Goal: Find specific page/section: Find specific page/section

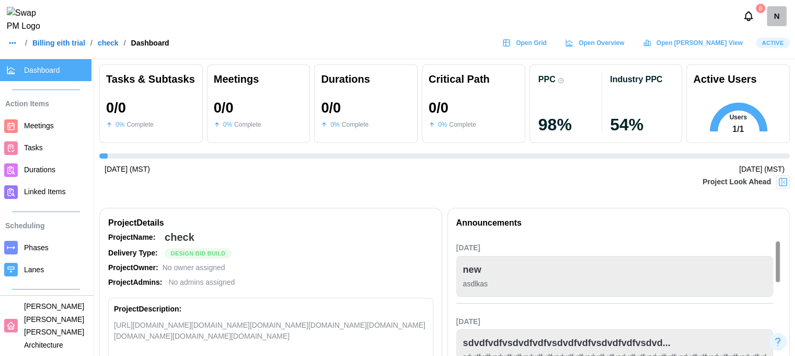
scroll to position [0, 3136]
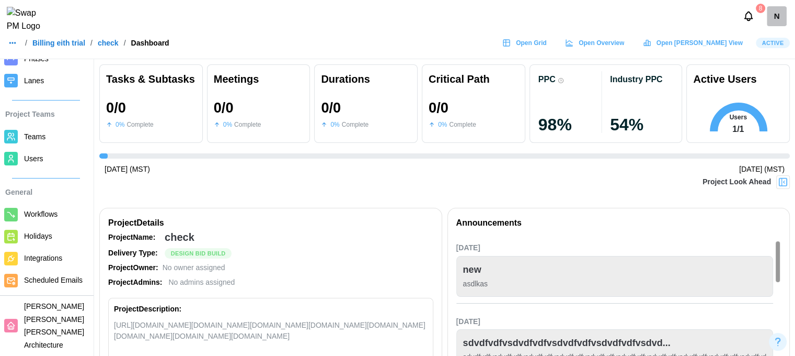
click at [547, 50] on span "Open Grid" at bounding box center [531, 43] width 31 height 15
click at [296, 173] on div "[DATE] (MST) [DATE] (MST)" at bounding box center [444, 170] width 691 height 12
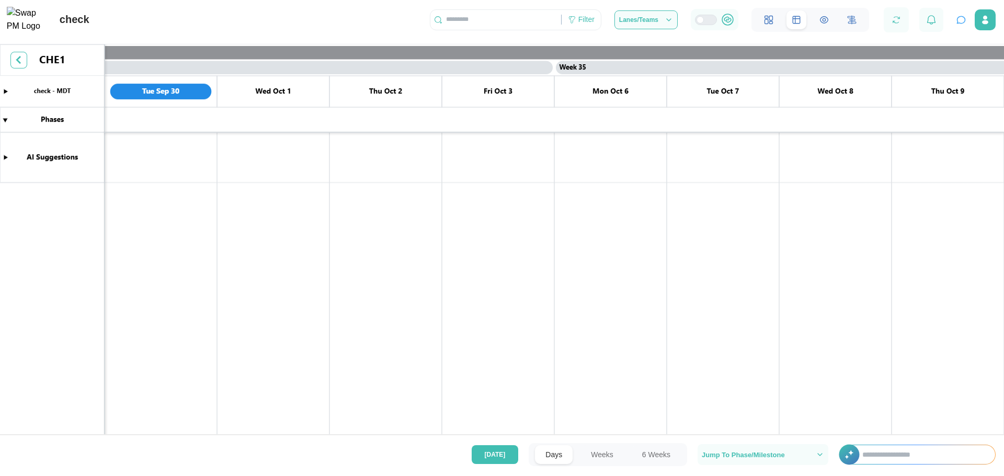
scroll to position [0, 18662]
click at [659, 15] on button "Lanes/Teams" at bounding box center [645, 19] width 63 height 19
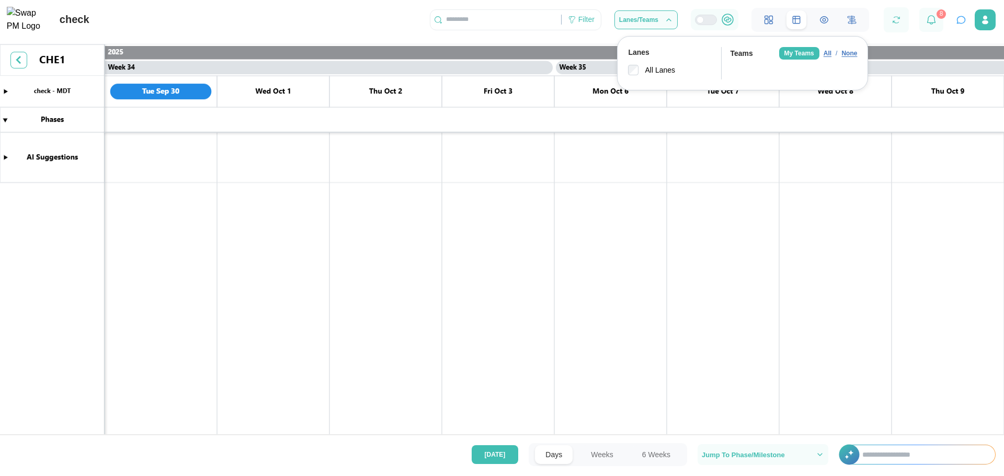
click at [829, 56] on div "All" at bounding box center [828, 54] width 8 height 10
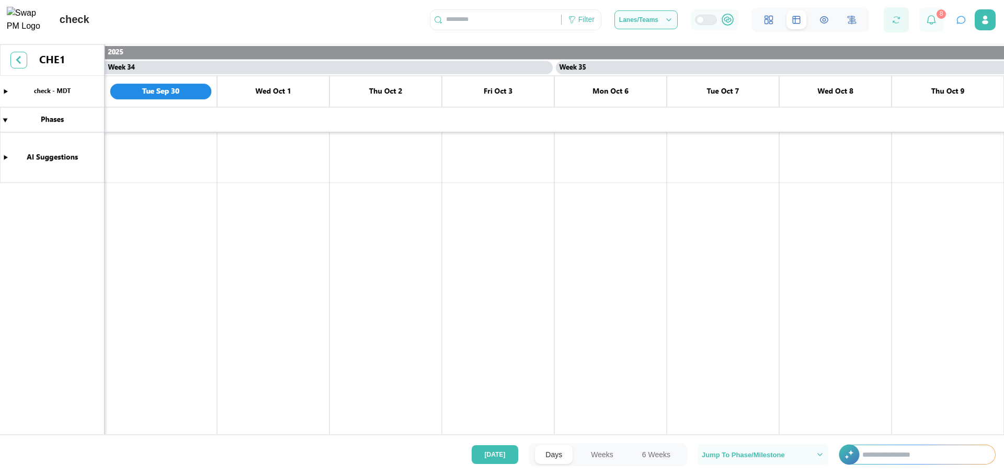
click at [895, 27] on button "button" at bounding box center [896, 20] width 15 height 15
drag, startPoint x: 587, startPoint y: 32, endPoint x: 587, endPoint y: 27, distance: 5.8
click at [587, 30] on div "Filter" at bounding box center [516, 19] width 172 height 21
click at [587, 26] on div "Filter" at bounding box center [586, 20] width 16 height 12
click at [605, 456] on button "Weeks" at bounding box center [601, 454] width 43 height 19
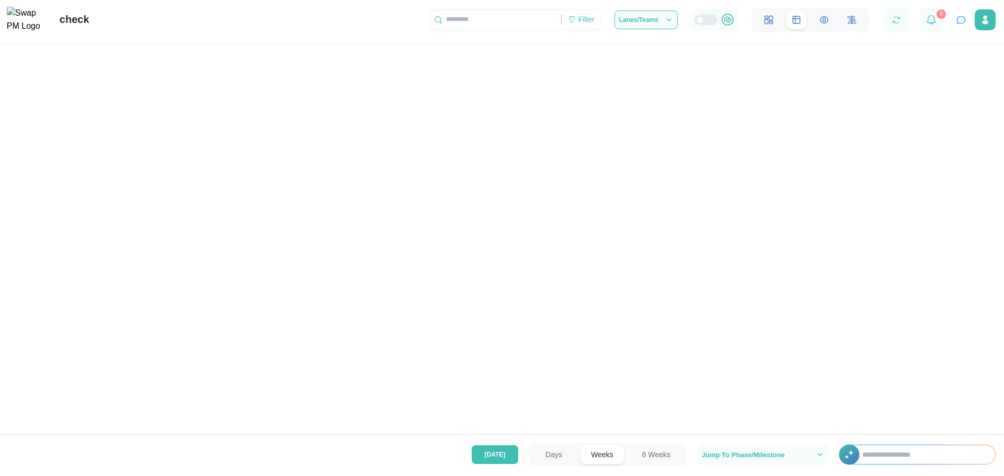
scroll to position [0, 11415]
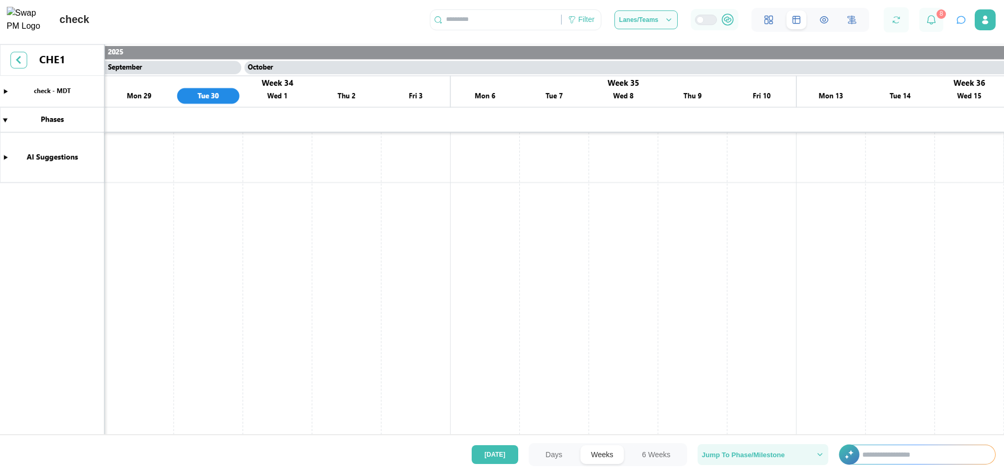
click at [711, 455] on span "Jump To Phase/Milestone" at bounding box center [743, 455] width 83 height 7
click at [739, 392] on input "text" at bounding box center [763, 393] width 131 height 21
click at [917, 449] on input "text" at bounding box center [923, 454] width 143 height 19
click at [852, 457] on input "**" at bounding box center [923, 454] width 143 height 19
type input "**"
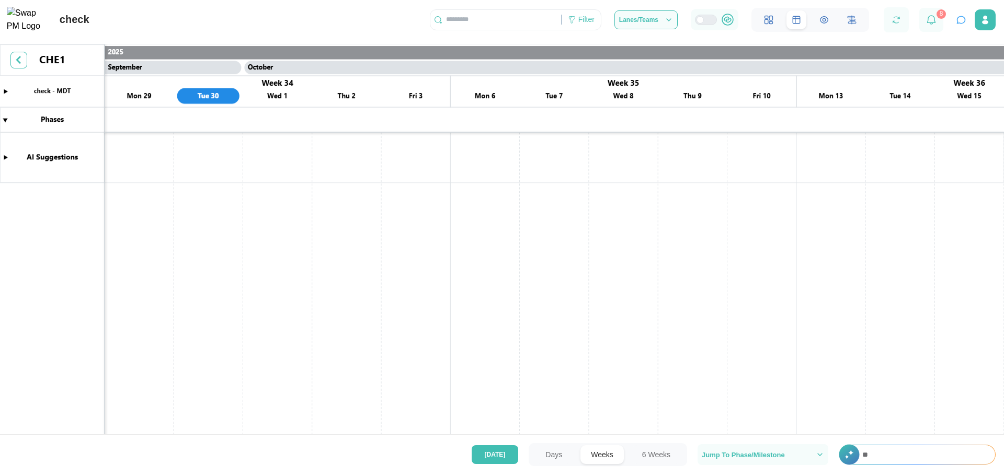
click at [851, 458] on div "**" at bounding box center [919, 454] width 151 height 19
